Goal: Transaction & Acquisition: Obtain resource

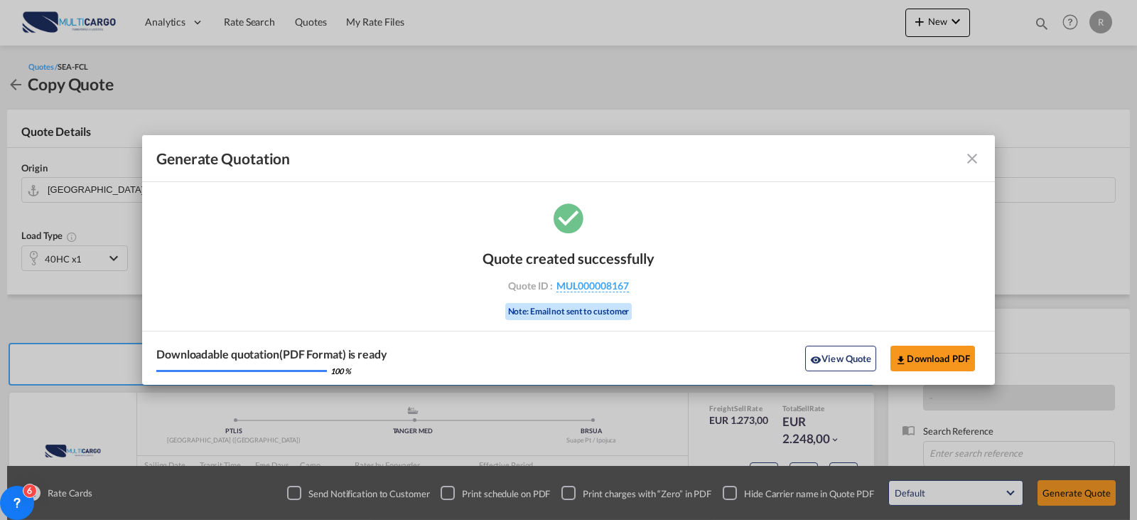
scroll to position [71, 0]
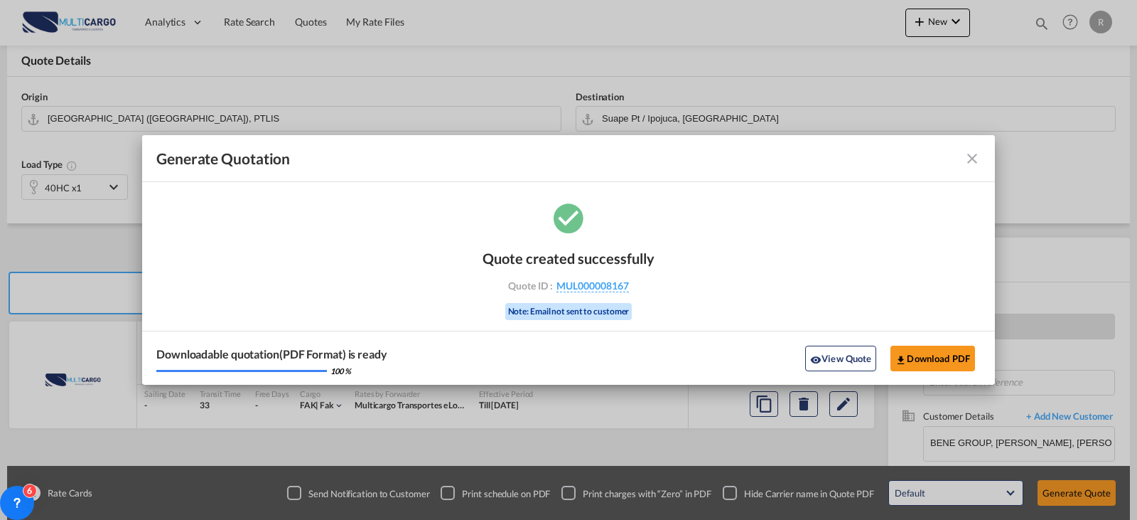
click at [981, 153] on md-toolbar "Generate Quotation" at bounding box center [568, 158] width 853 height 47
click at [967, 156] on md-icon "icon-close fg-AAA8AD cursor m-0" at bounding box center [972, 158] width 17 height 17
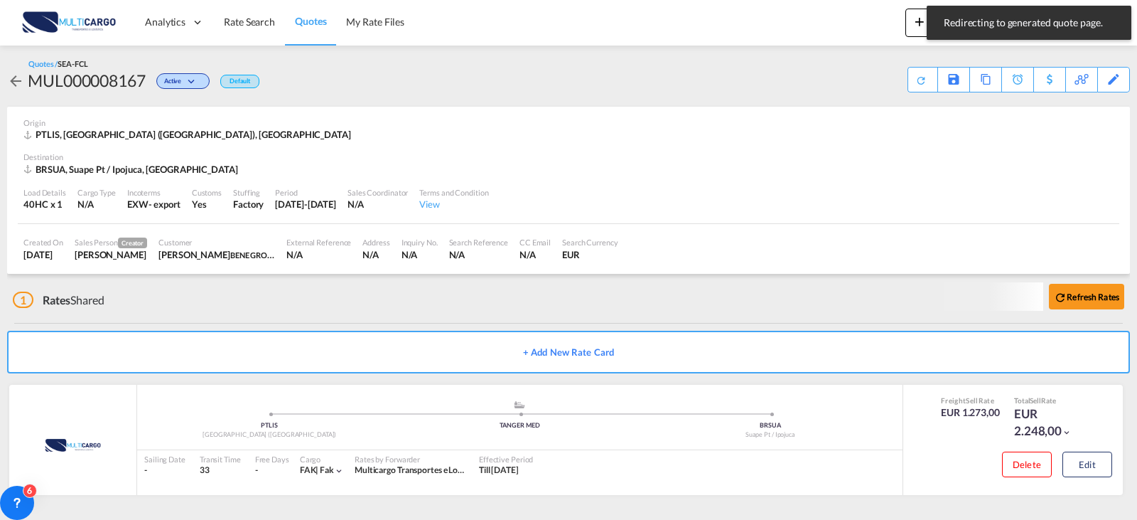
scroll to position [1, 0]
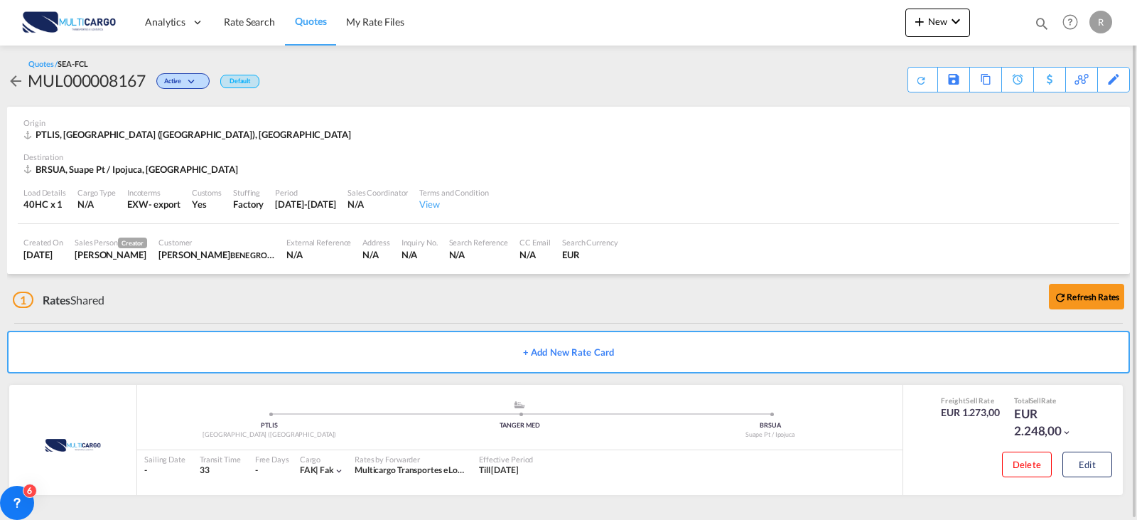
click at [1041, 29] on md-icon "icon-magnify" at bounding box center [1042, 24] width 16 height 16
drag, startPoint x: 837, startPoint y: 20, endPoint x: 834, endPoint y: 33, distance: 13.7
click at [837, 20] on select "Quotes" at bounding box center [816, 24] width 68 height 26
select select "Quotes"
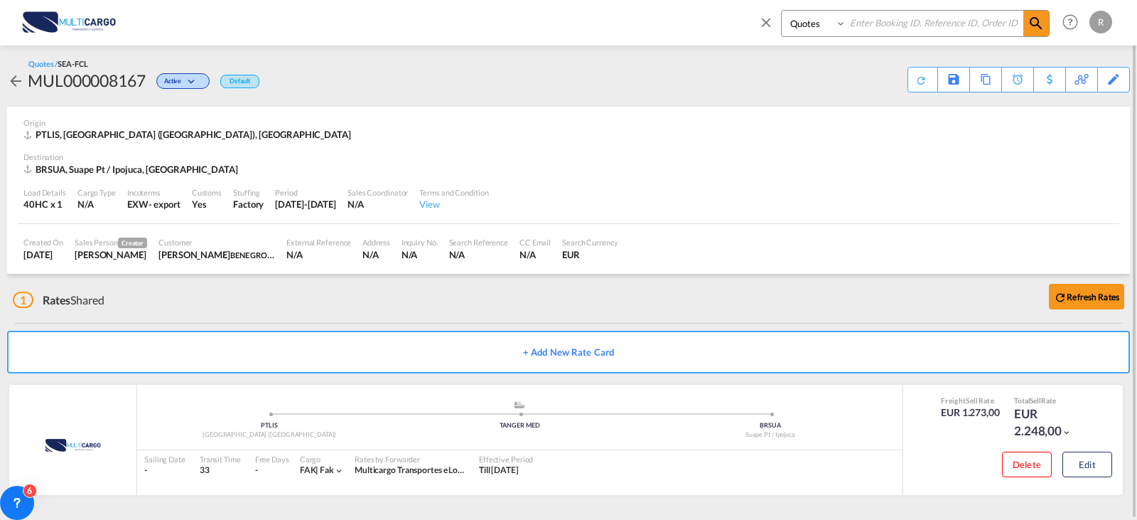
click at [782, 11] on select "Quotes" at bounding box center [816, 24] width 68 height 26
click at [862, 21] on input at bounding box center [934, 23] width 177 height 25
type input "8151"
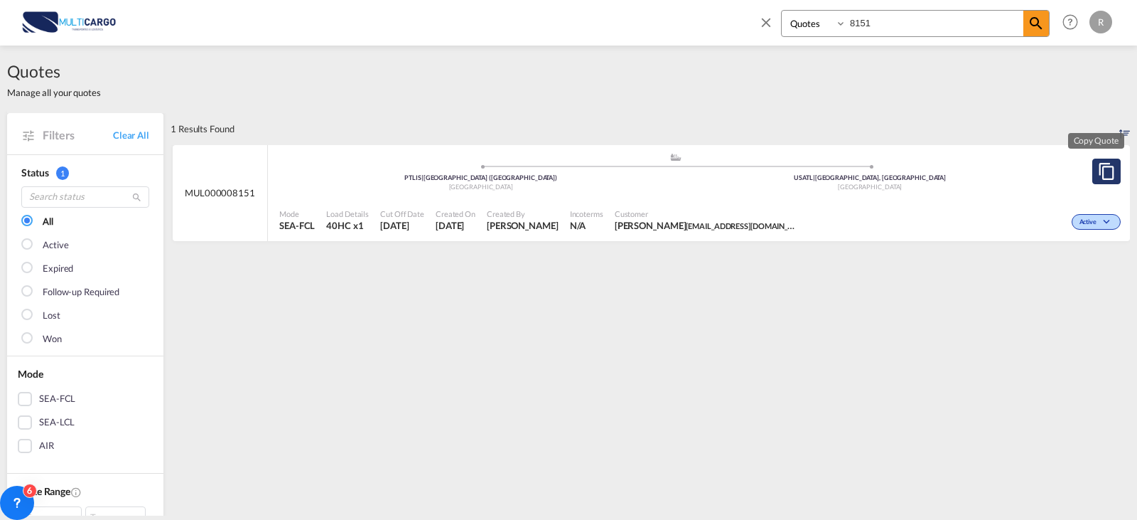
click at [1098, 167] on md-icon "assets/icons/custom/copyQuote.svg" at bounding box center [1106, 171] width 17 height 17
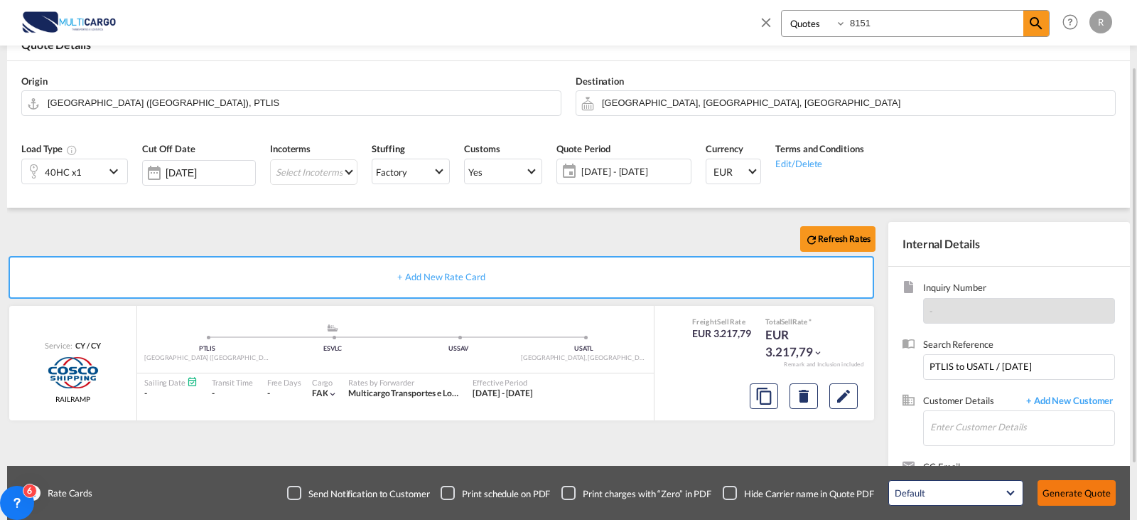
scroll to position [158, 0]
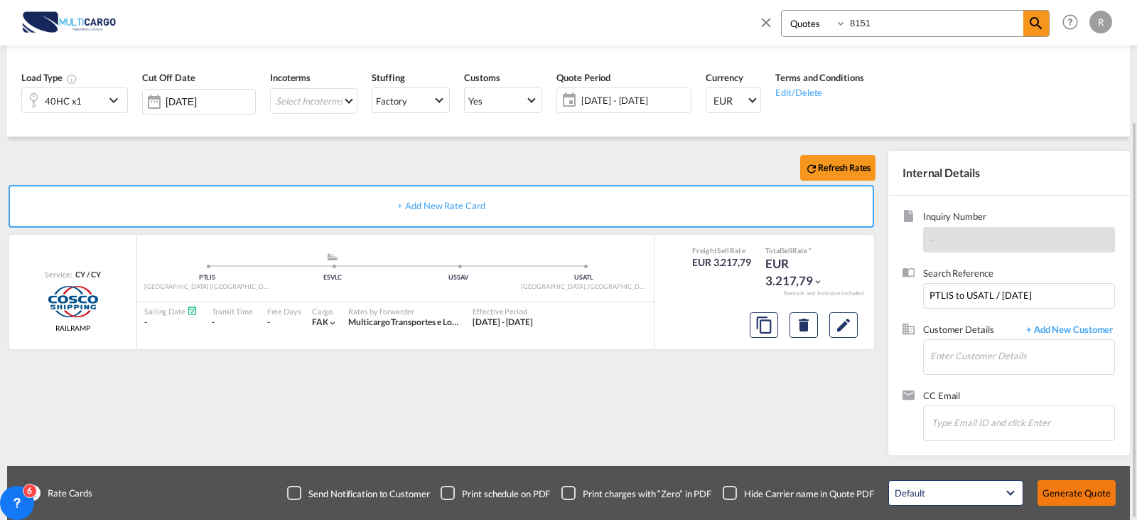
click at [1065, 485] on button "Generate Quote" at bounding box center [1077, 493] width 78 height 26
click at [1050, 354] on input "Enter Customer Details" at bounding box center [1022, 356] width 184 height 32
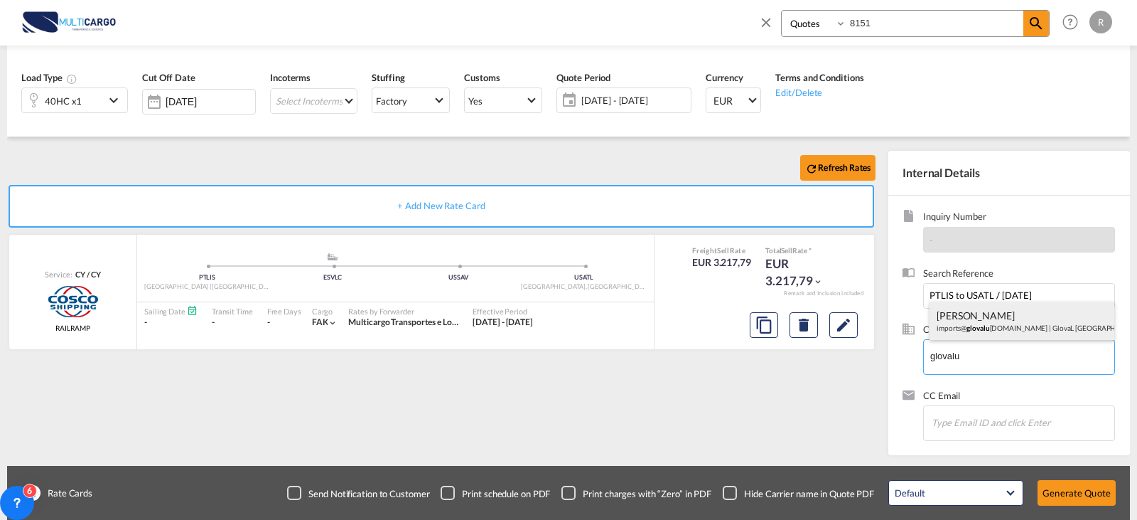
click at [1043, 321] on div "[PERSON_NAME] imports@ [GEOGRAPHIC_DATA] [DOMAIN_NAME] | [GEOGRAPHIC_DATA] [GEO…" at bounding box center [1022, 320] width 185 height 38
type input "GlovaL [GEOGRAPHIC_DATA], [PERSON_NAME], [EMAIL_ADDRESS][DOMAIN_NAME]"
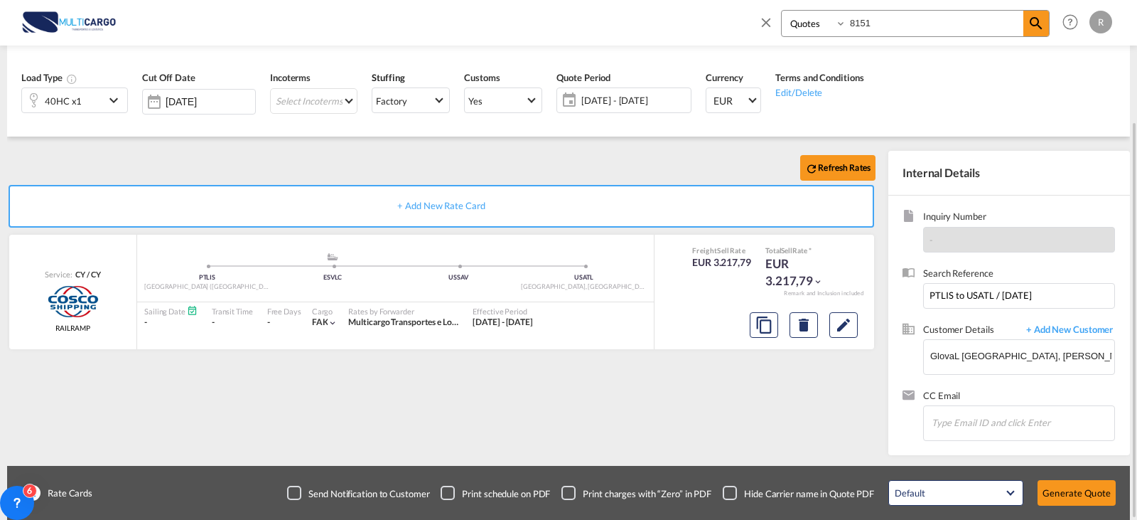
click at [1088, 476] on div "Default All in Leg Totals Default Generate Quote" at bounding box center [1002, 493] width 242 height 40
click at [1088, 483] on button "Generate Quote" at bounding box center [1077, 493] width 78 height 26
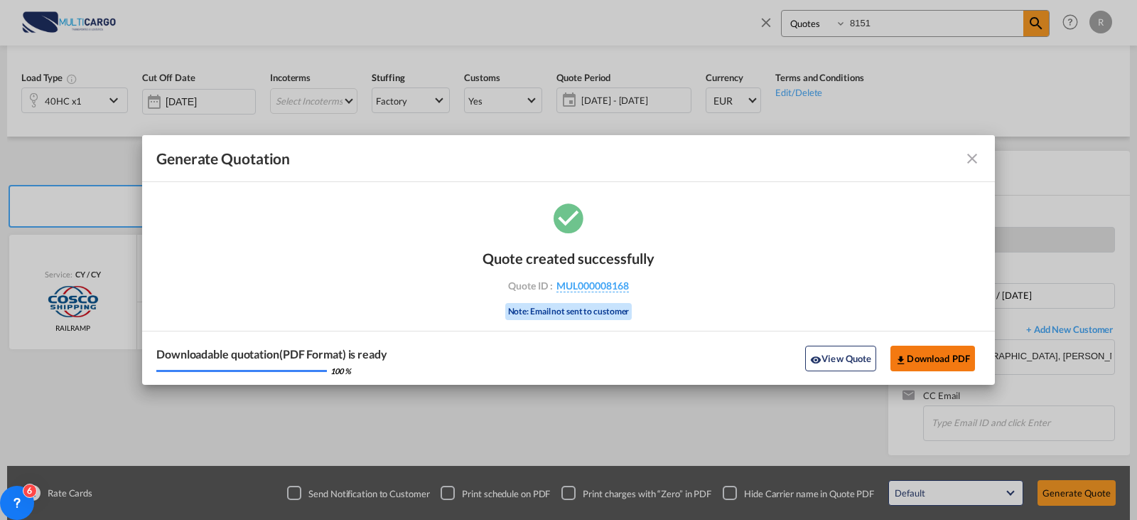
click at [958, 368] on button "Download PDF" at bounding box center [933, 358] width 85 height 26
